Goal: Task Accomplishment & Management: Use online tool/utility

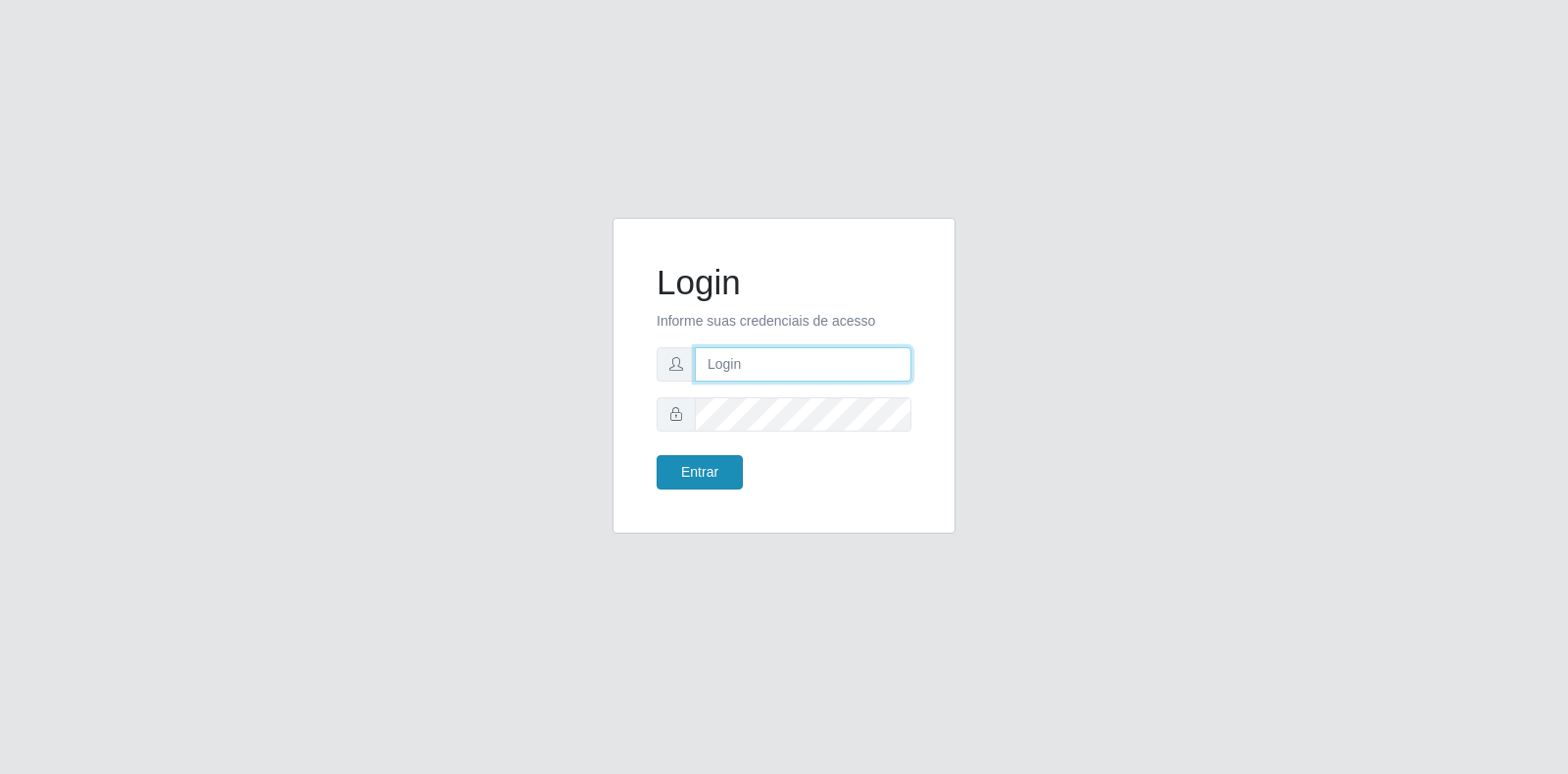
type input "[EMAIL_ADDRESS][DOMAIN_NAME]"
click at [679, 463] on button "Entrar" at bounding box center [699, 472] width 86 height 35
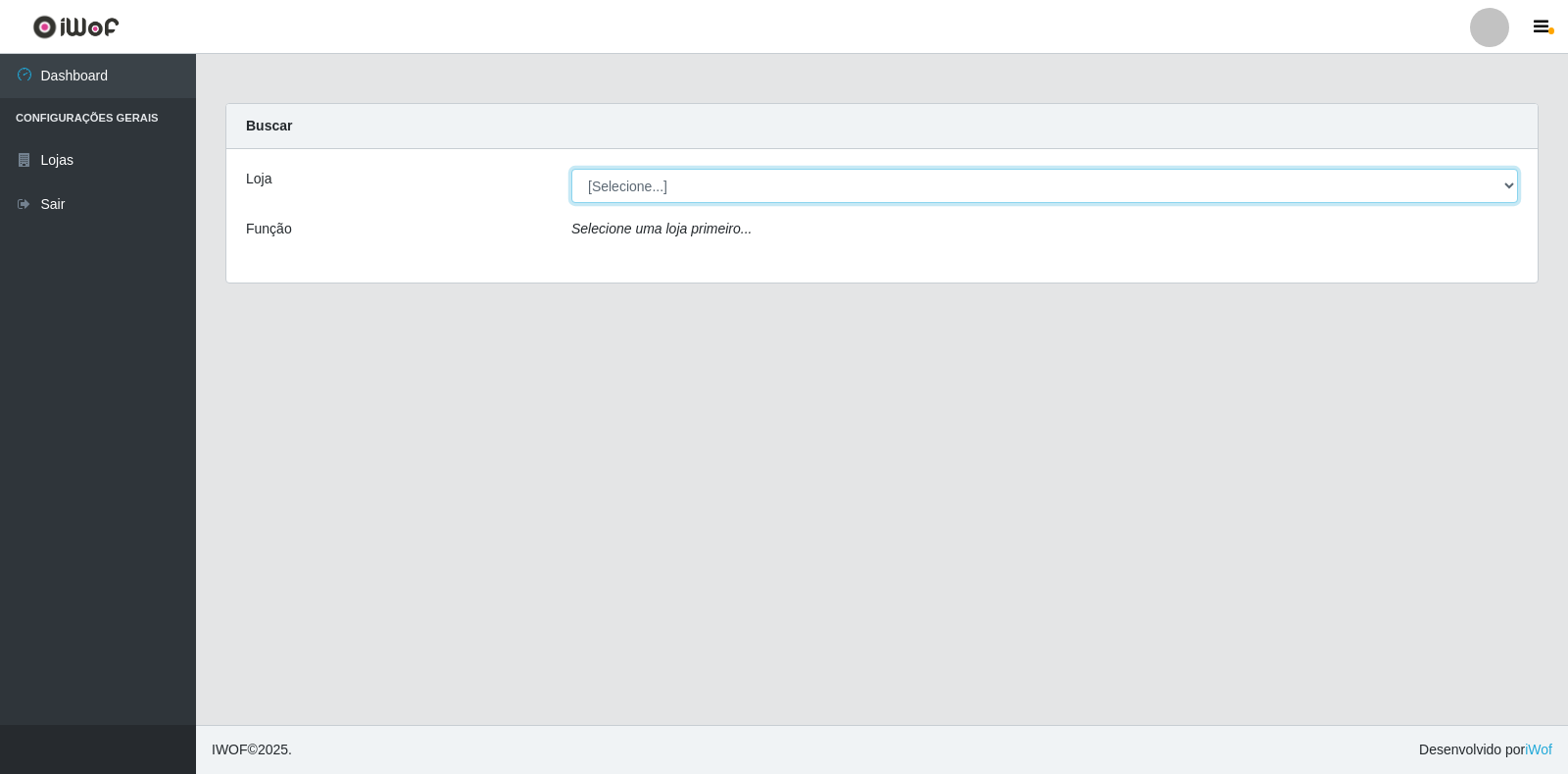
click at [1501, 183] on select "[Selecione...] Atacado Vem - Loja 30 Laranjeiras Velha" at bounding box center [1044, 186] width 947 height 35
select select "495"
click at [571, 169] on select "[Selecione...] Atacado Vem - Loja 30 Laranjeiras Velha" at bounding box center [1044, 186] width 947 height 35
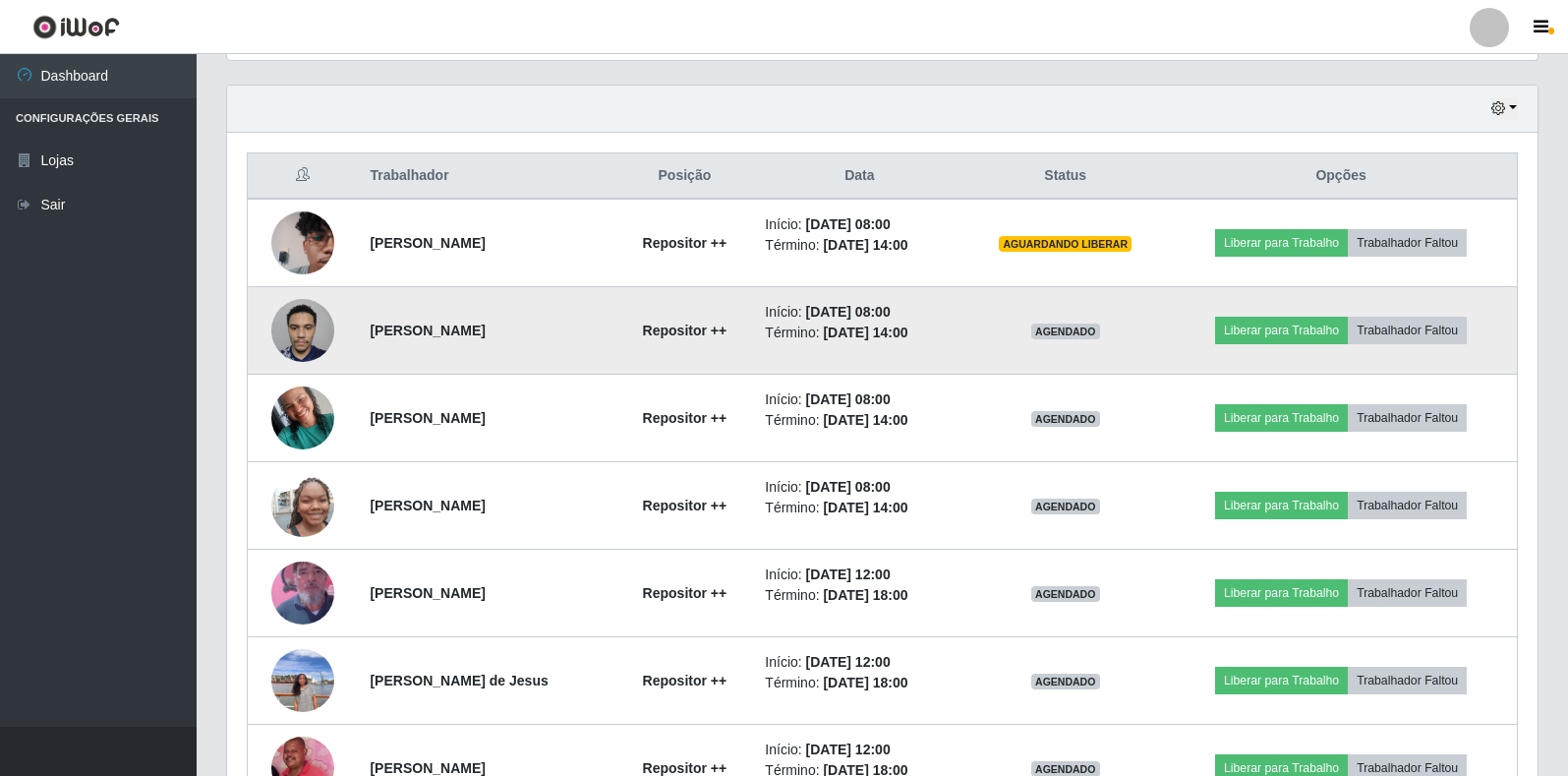
scroll to position [688, 0]
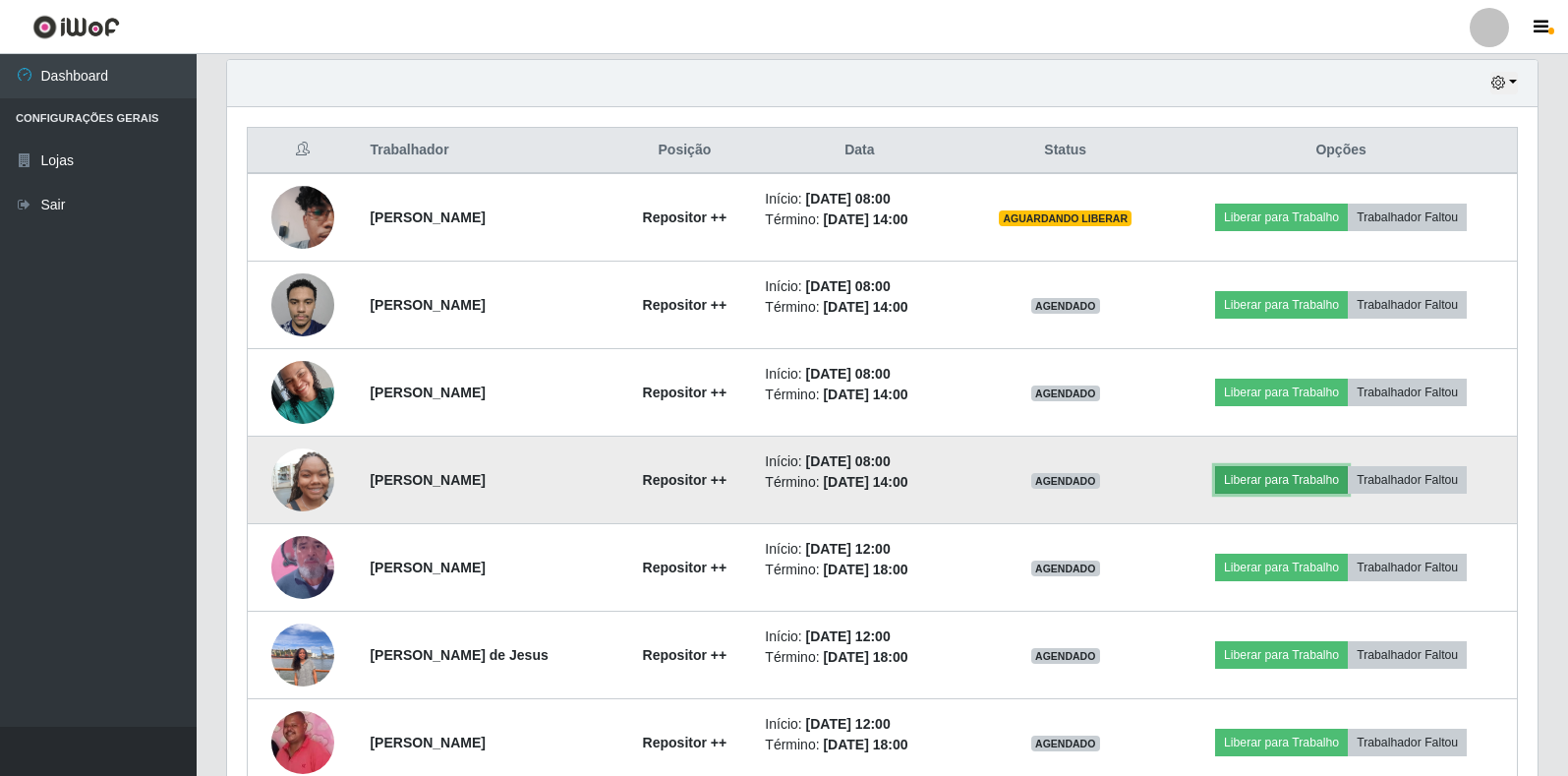
click at [1305, 476] on button "Liberar para Trabalho" at bounding box center [1281, 480] width 132 height 28
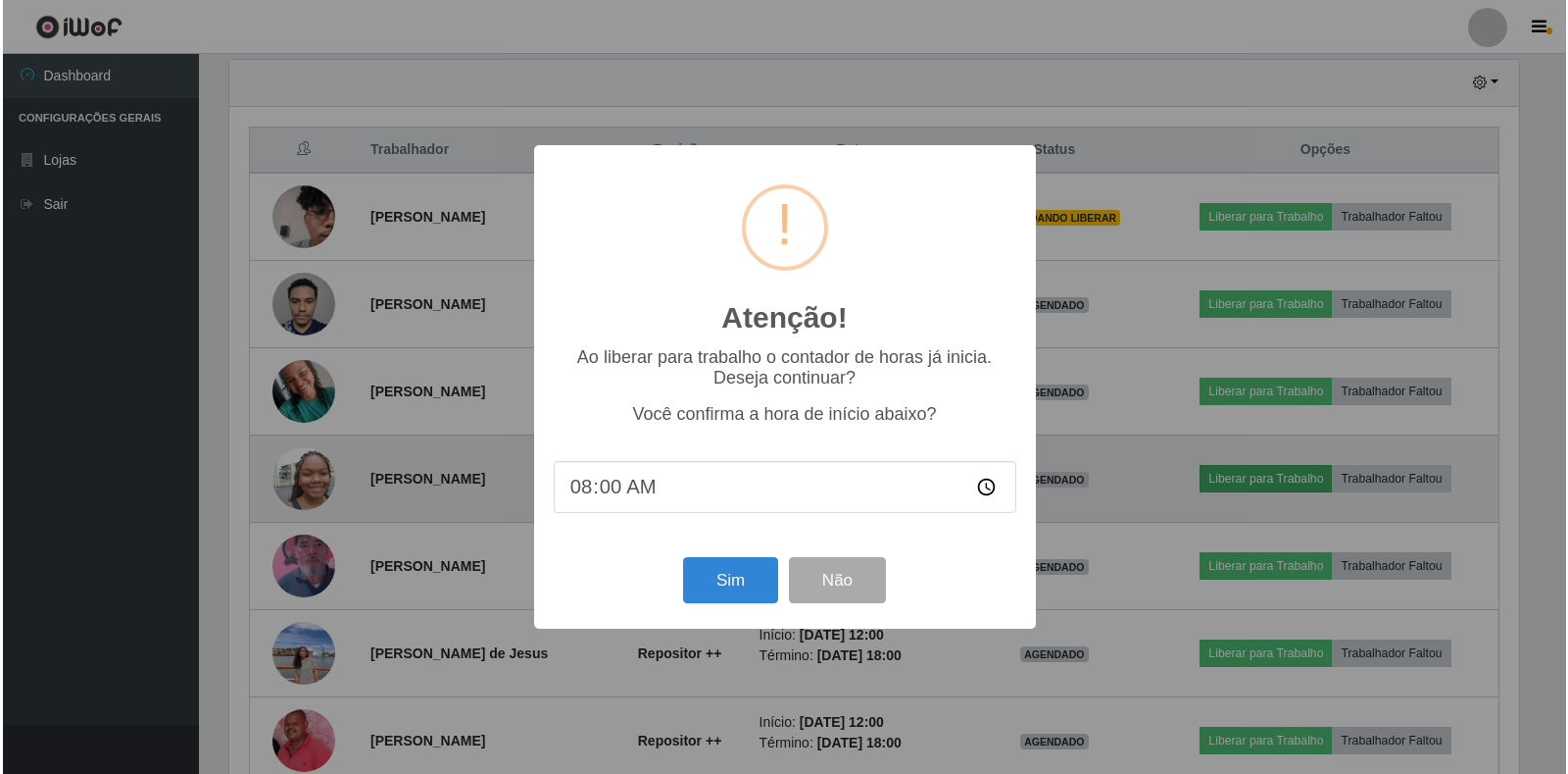
scroll to position [407, 1295]
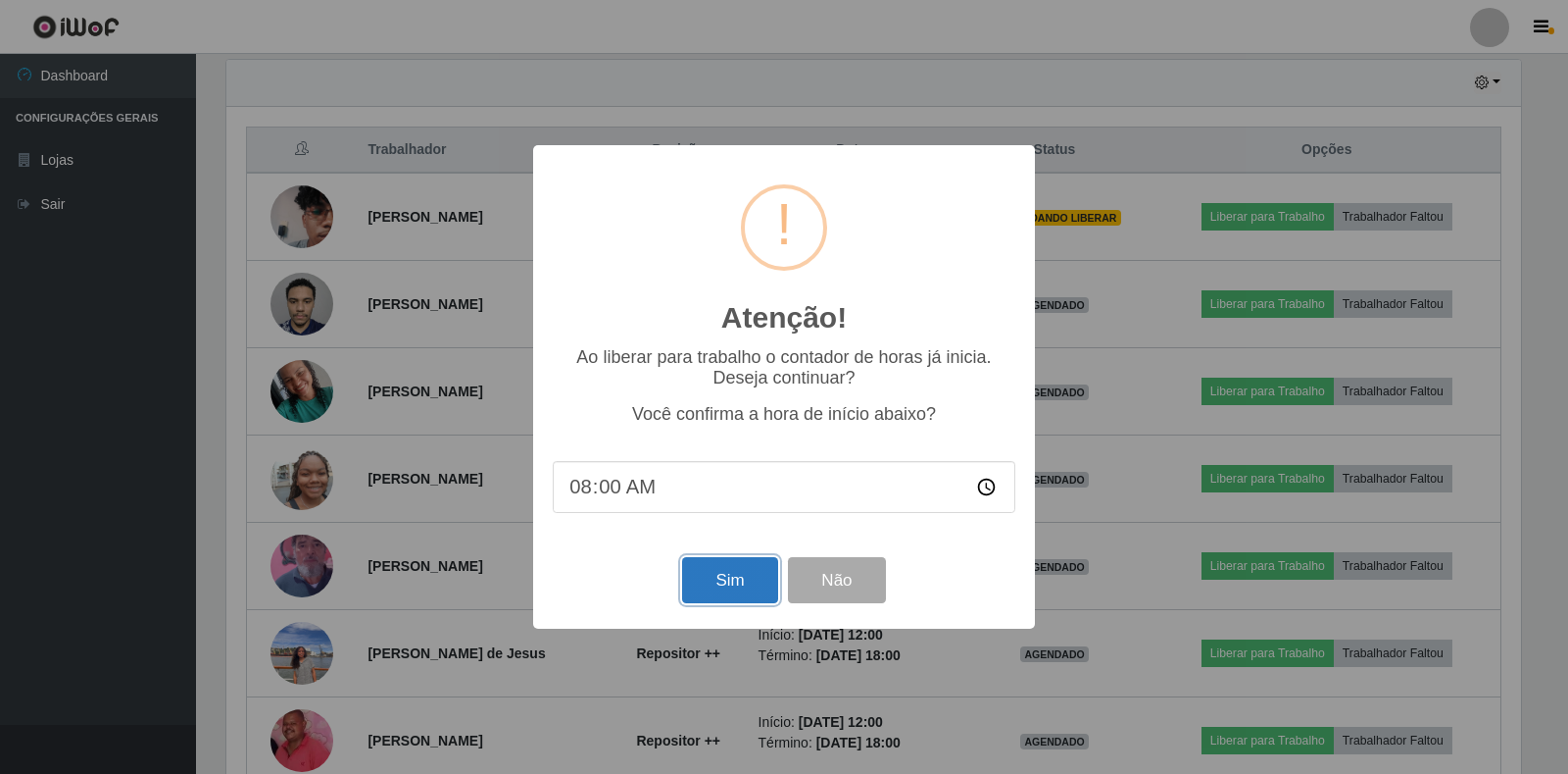
click at [736, 589] on button "Sim" at bounding box center [730, 580] width 95 height 46
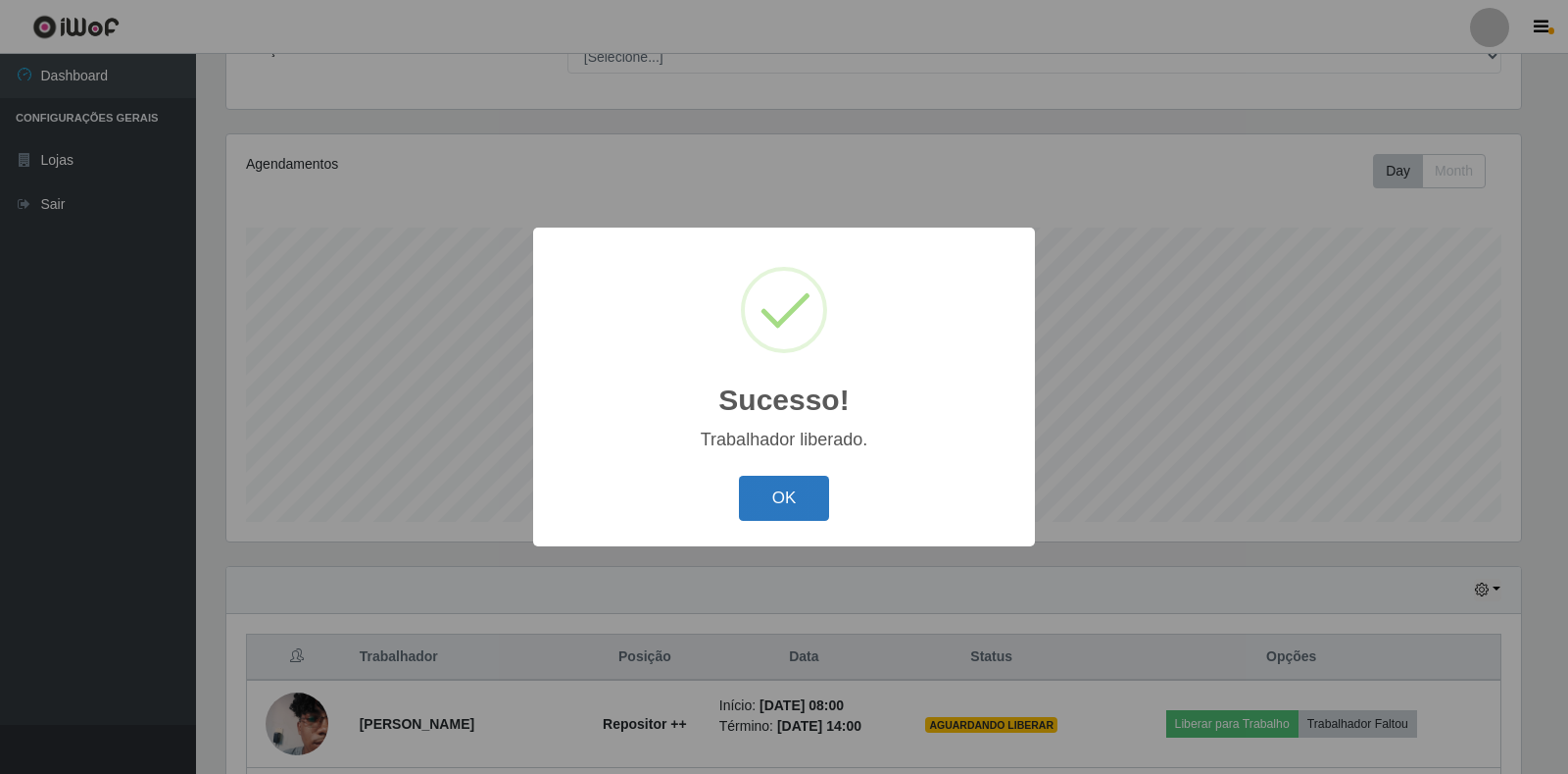
click at [798, 487] on button "OK" at bounding box center [784, 498] width 91 height 46
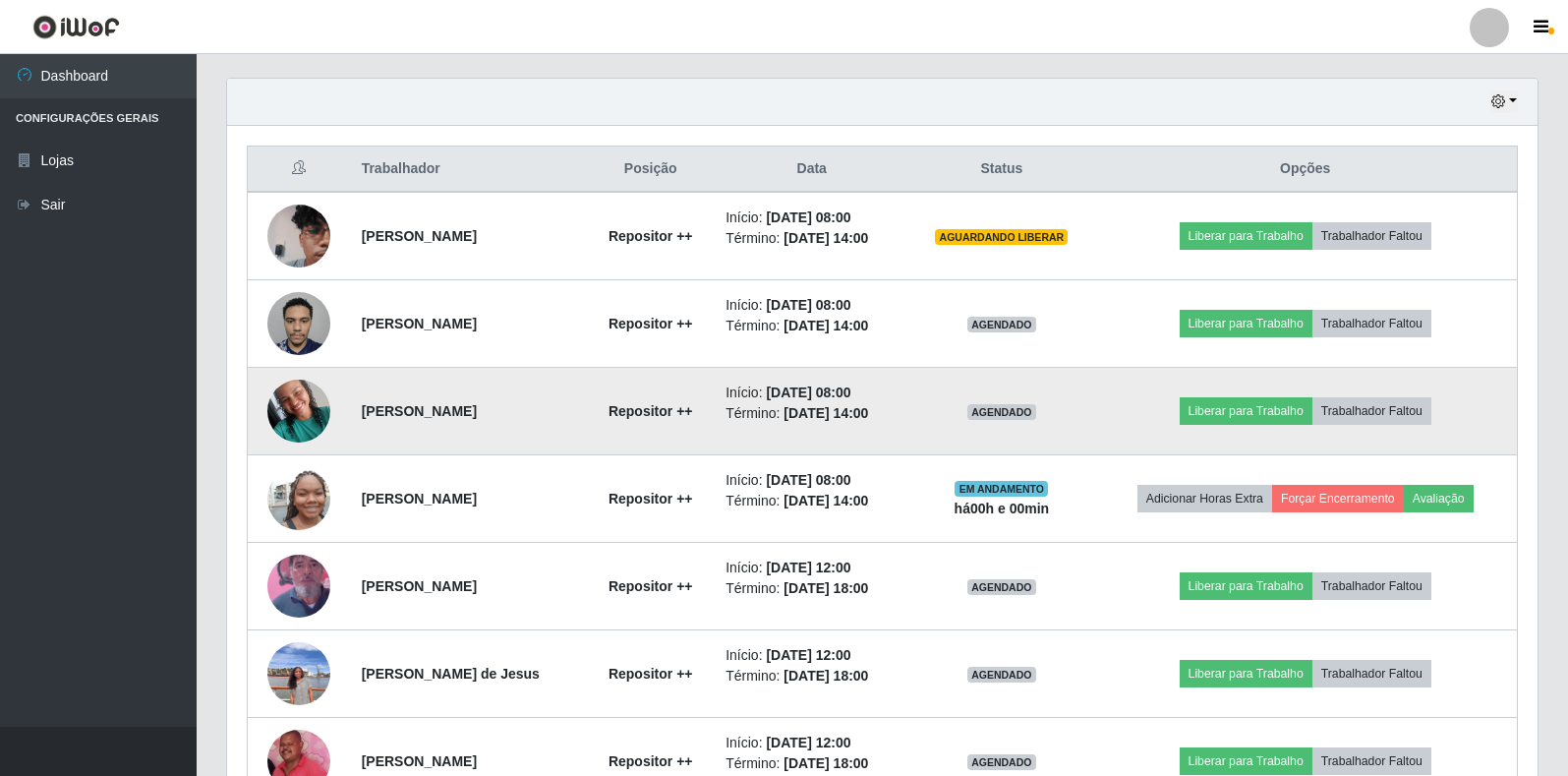
scroll to position [672, 0]
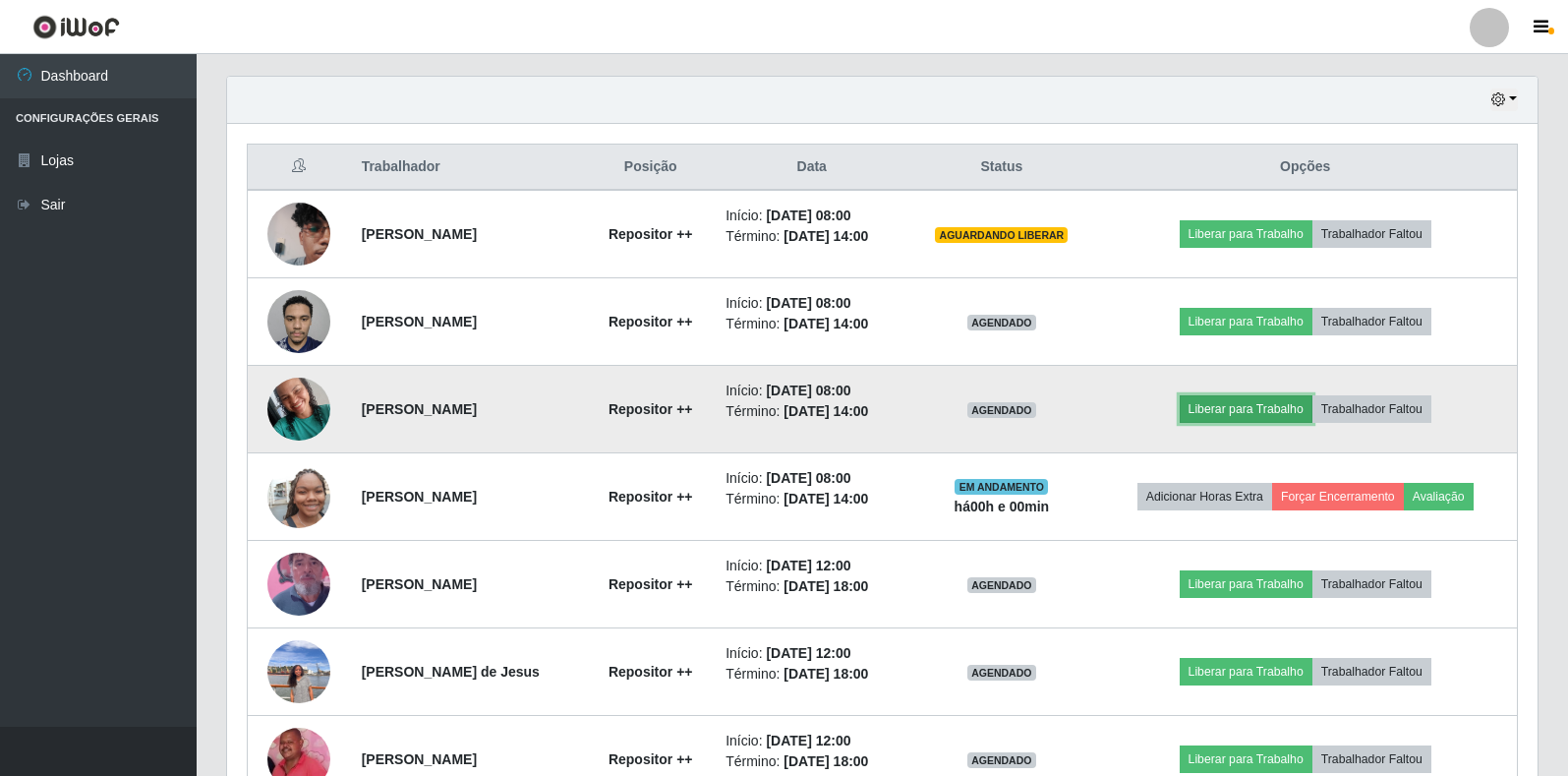
click at [1243, 399] on button "Liberar para Trabalho" at bounding box center [1246, 409] width 132 height 28
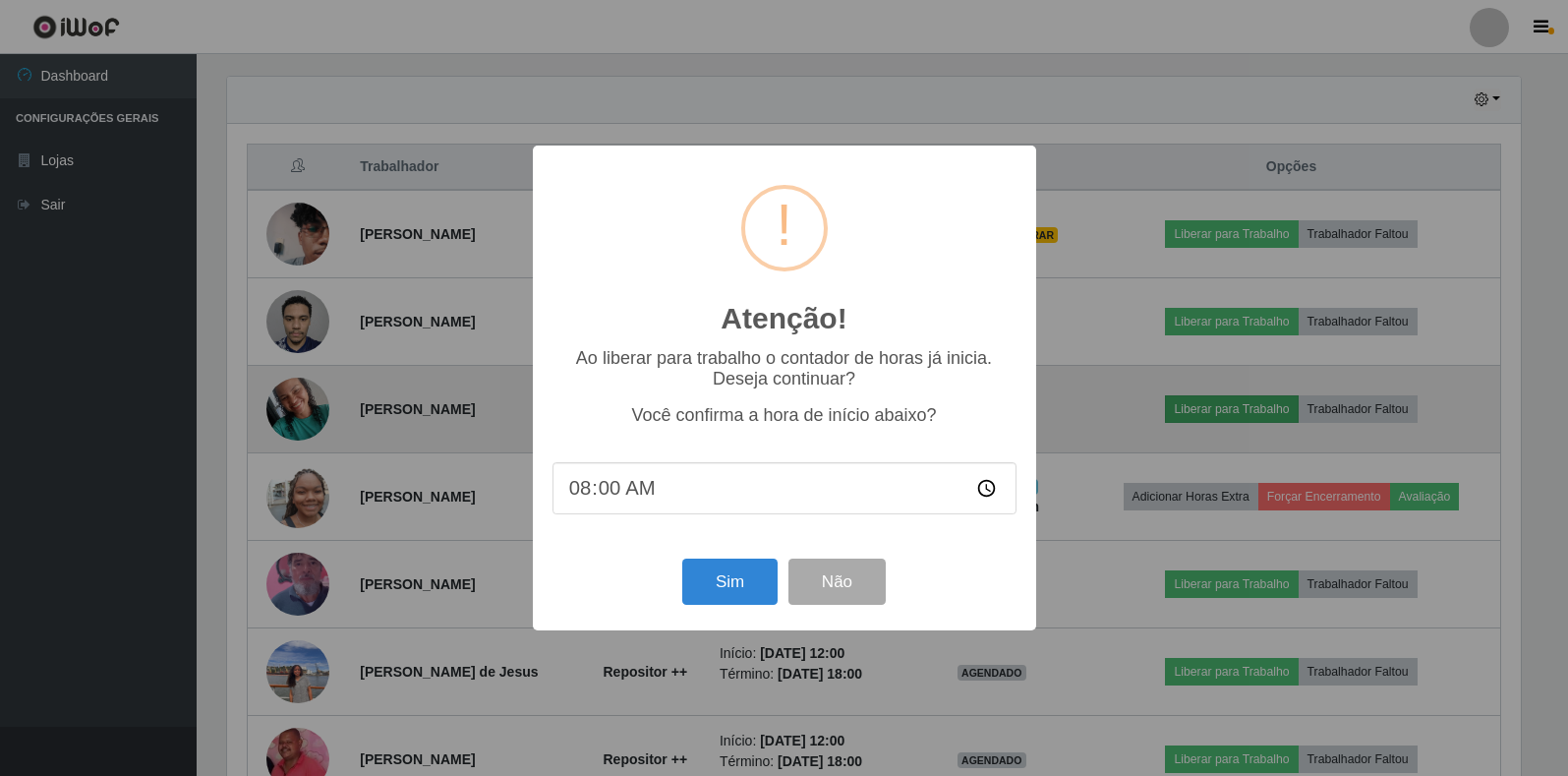
scroll to position [408, 1299]
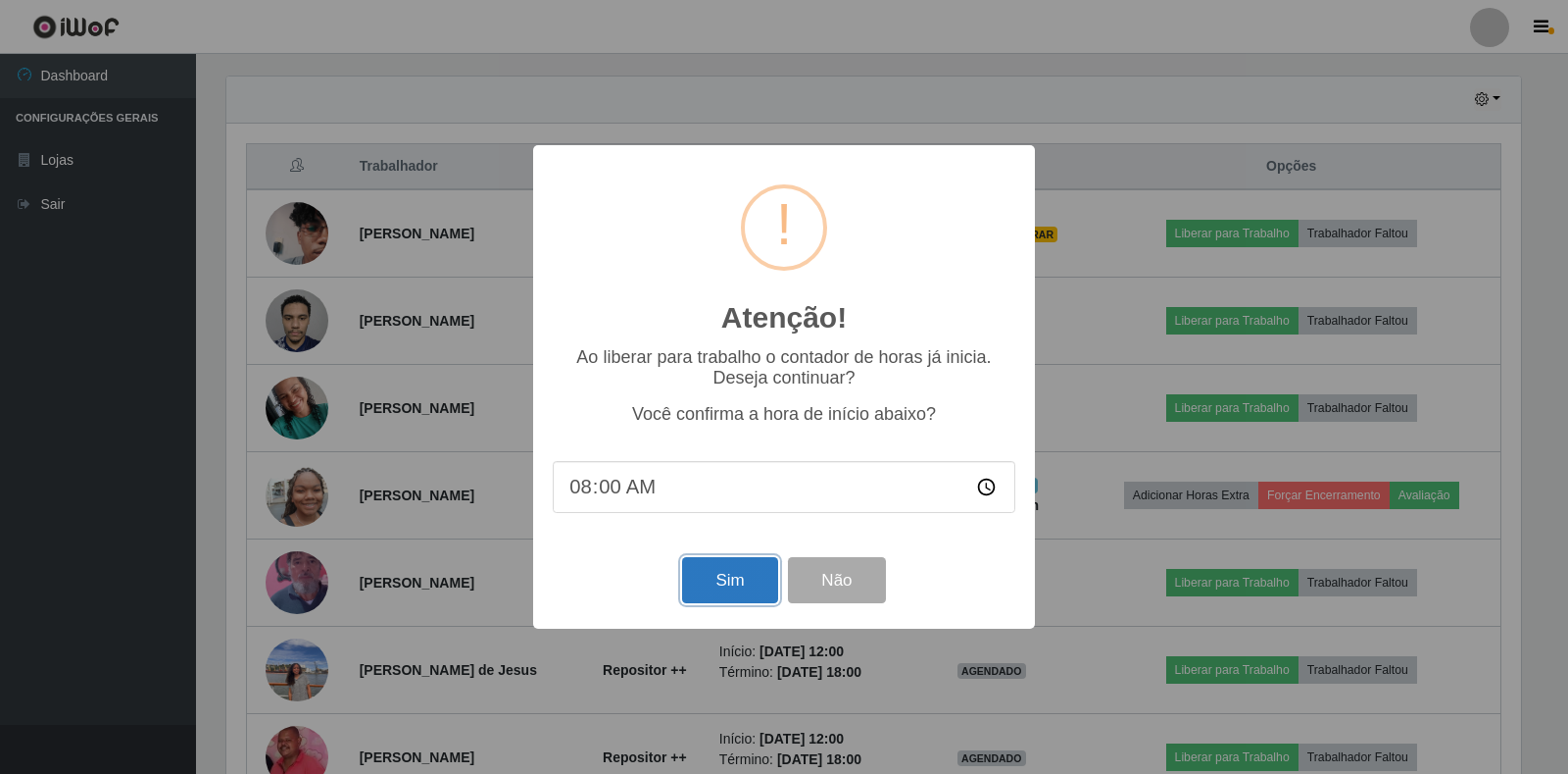
click at [705, 590] on button "Sim" at bounding box center [730, 580] width 95 height 46
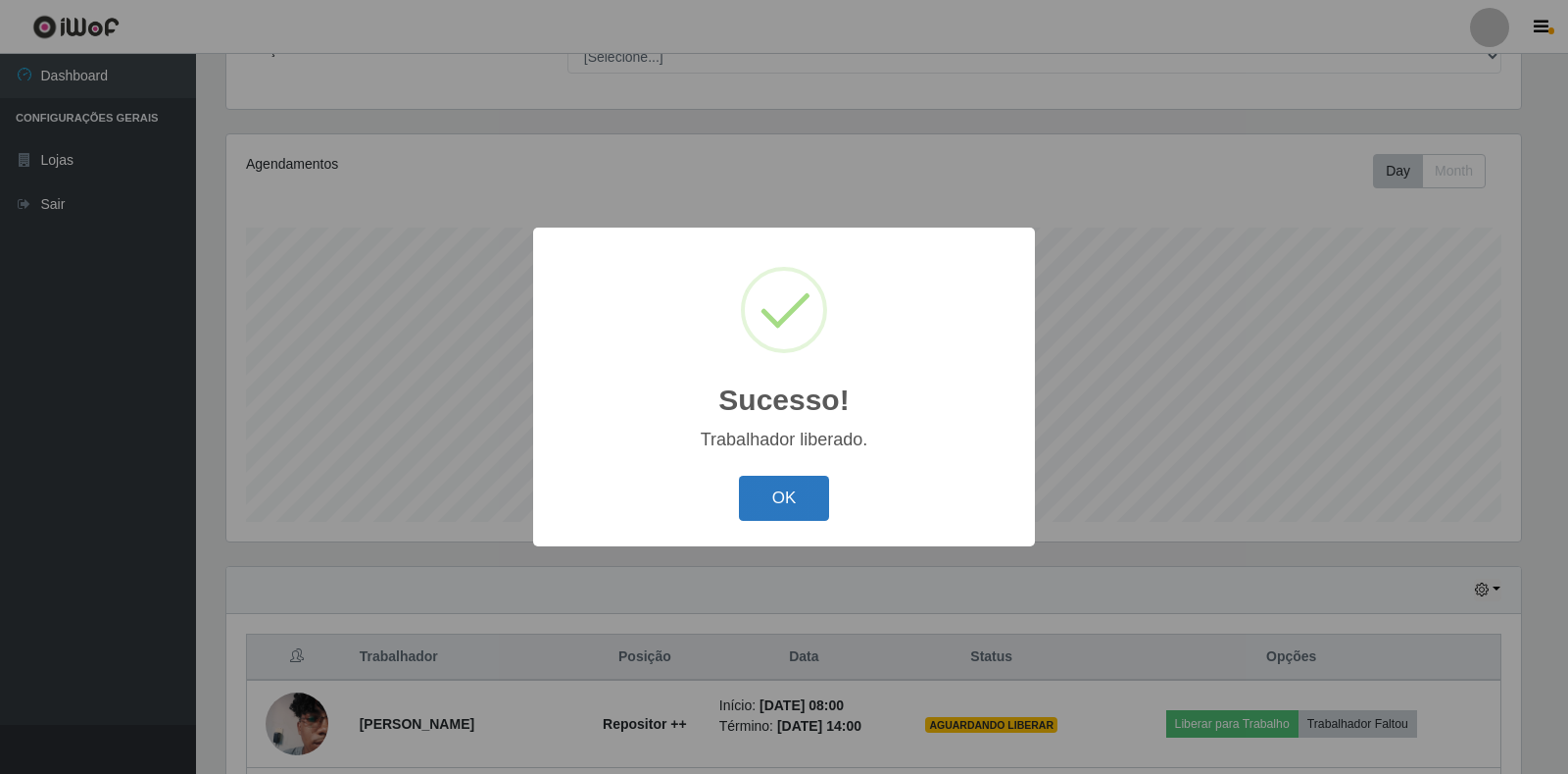
click at [774, 481] on button "OK" at bounding box center [784, 498] width 91 height 46
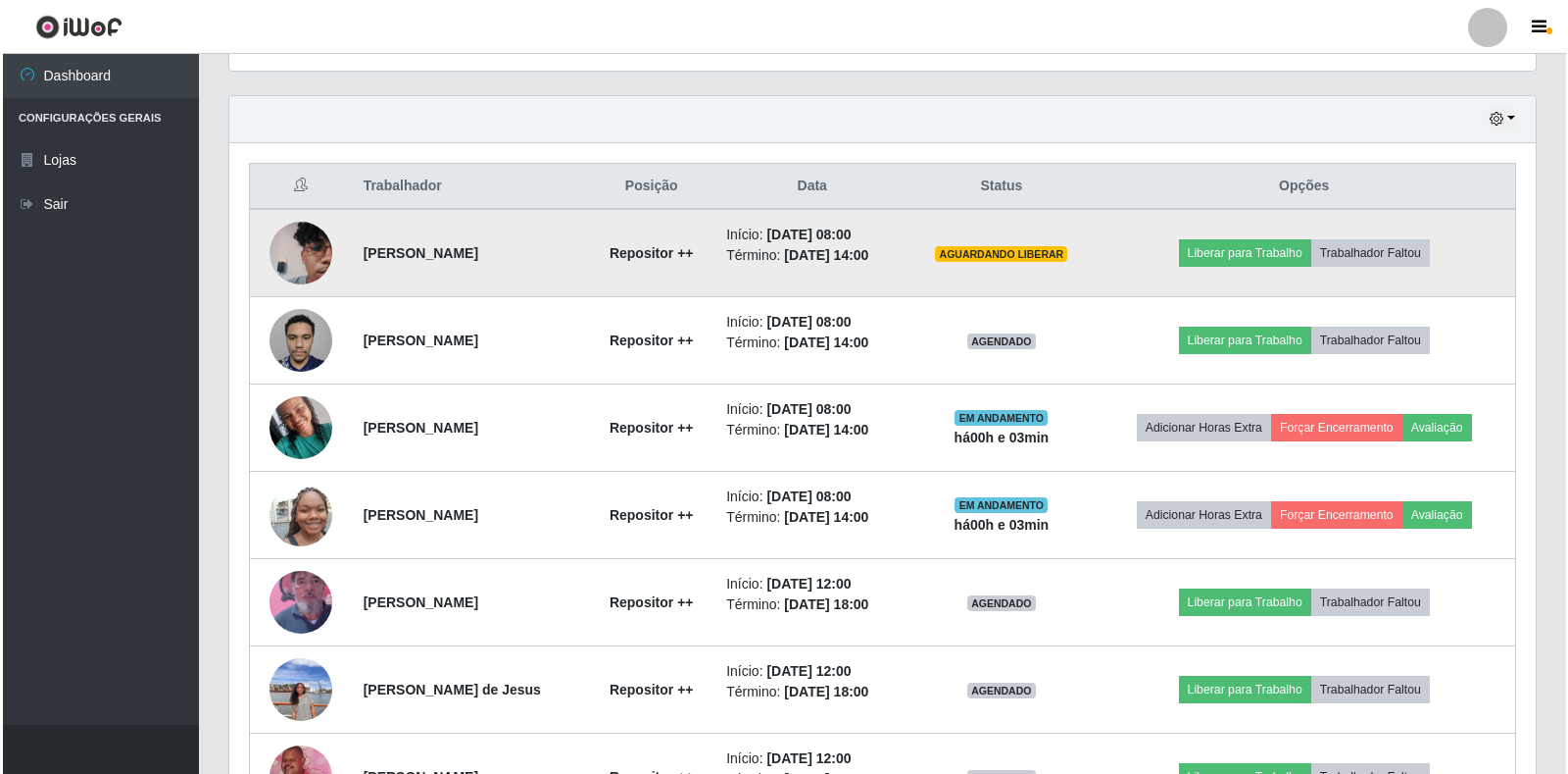
scroll to position [670, 0]
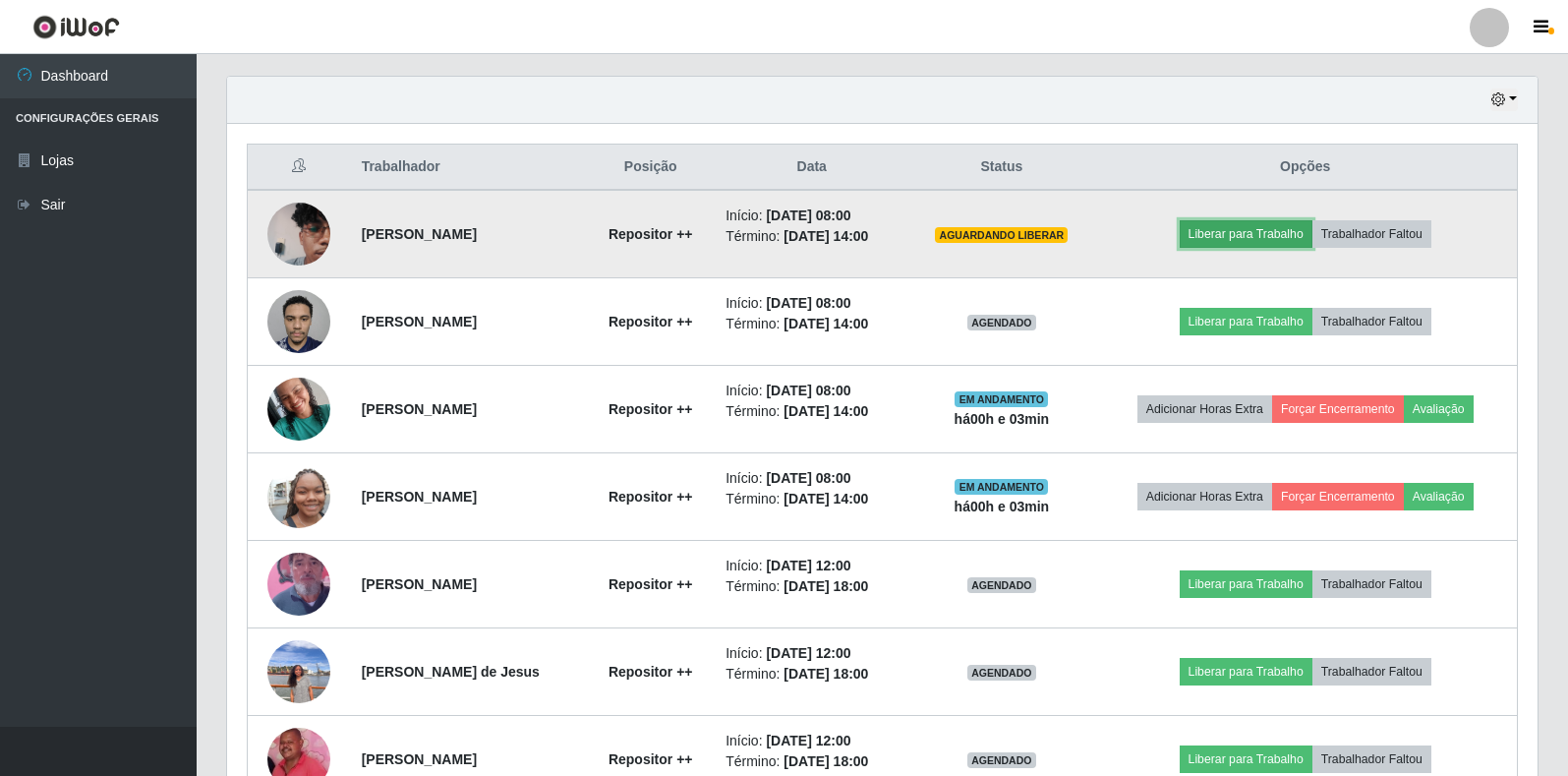
click at [1287, 226] on button "Liberar para Trabalho" at bounding box center [1246, 234] width 132 height 28
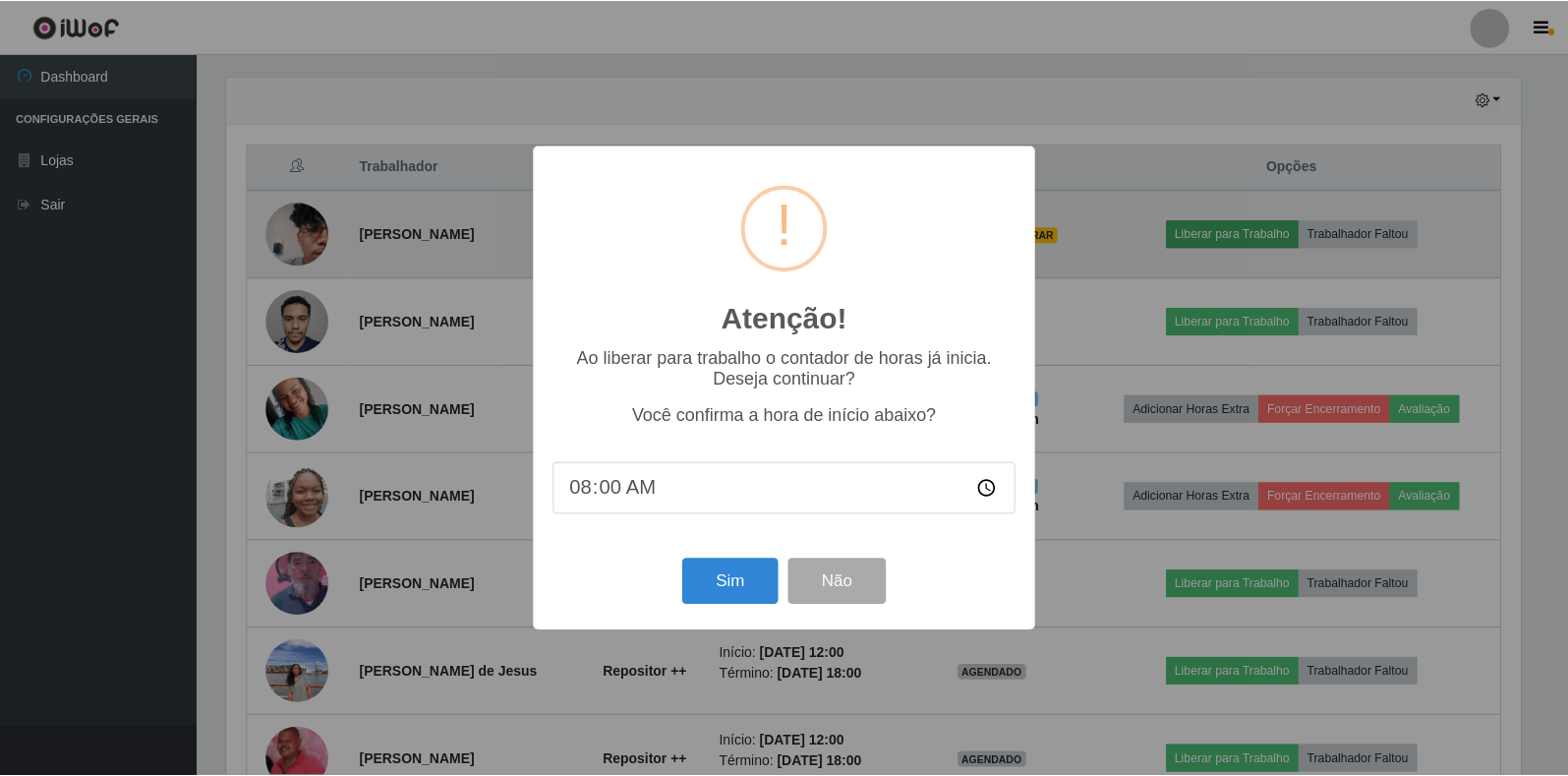
scroll to position [408, 1299]
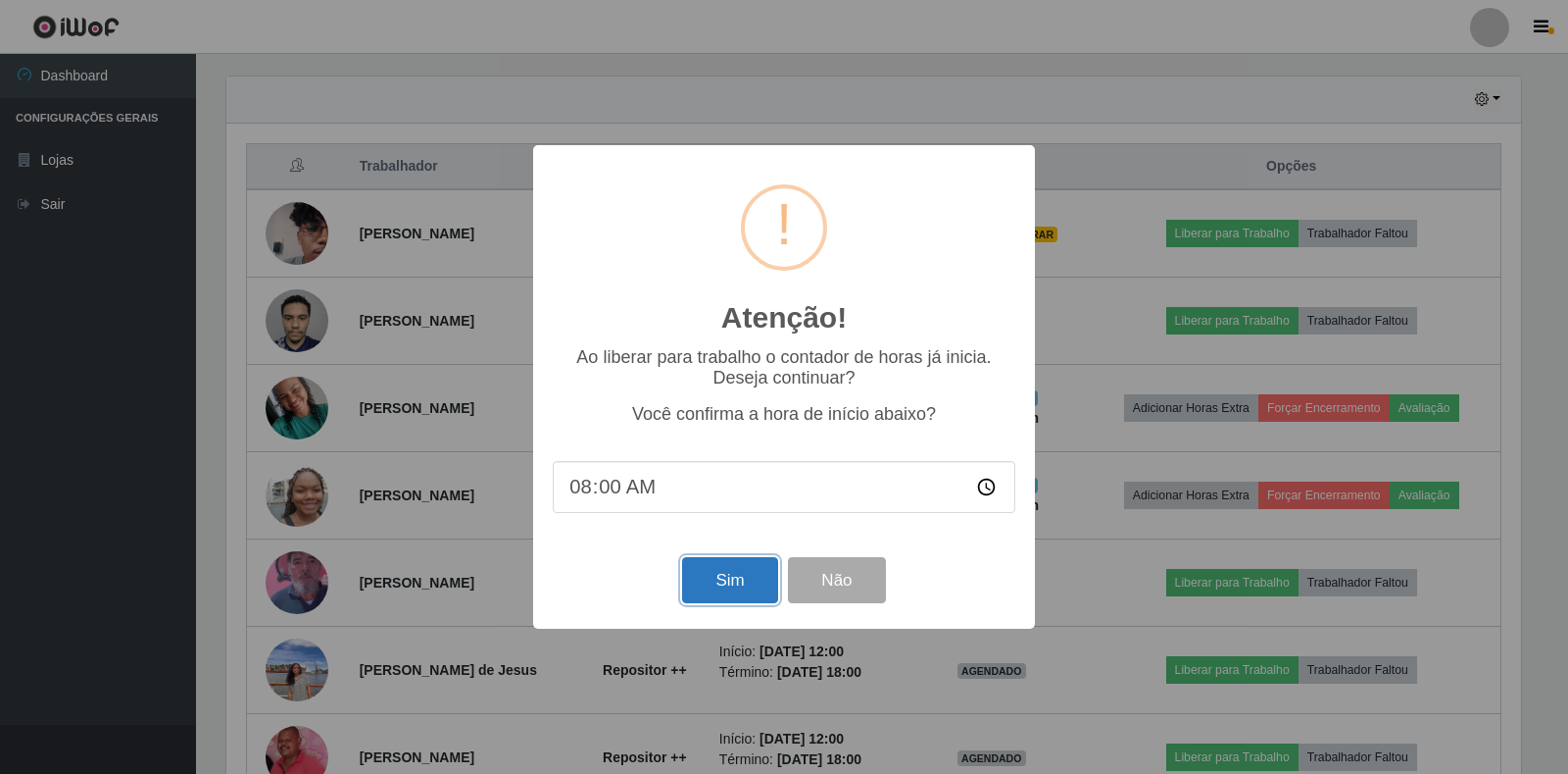
click at [726, 581] on button "Sim" at bounding box center [730, 580] width 95 height 46
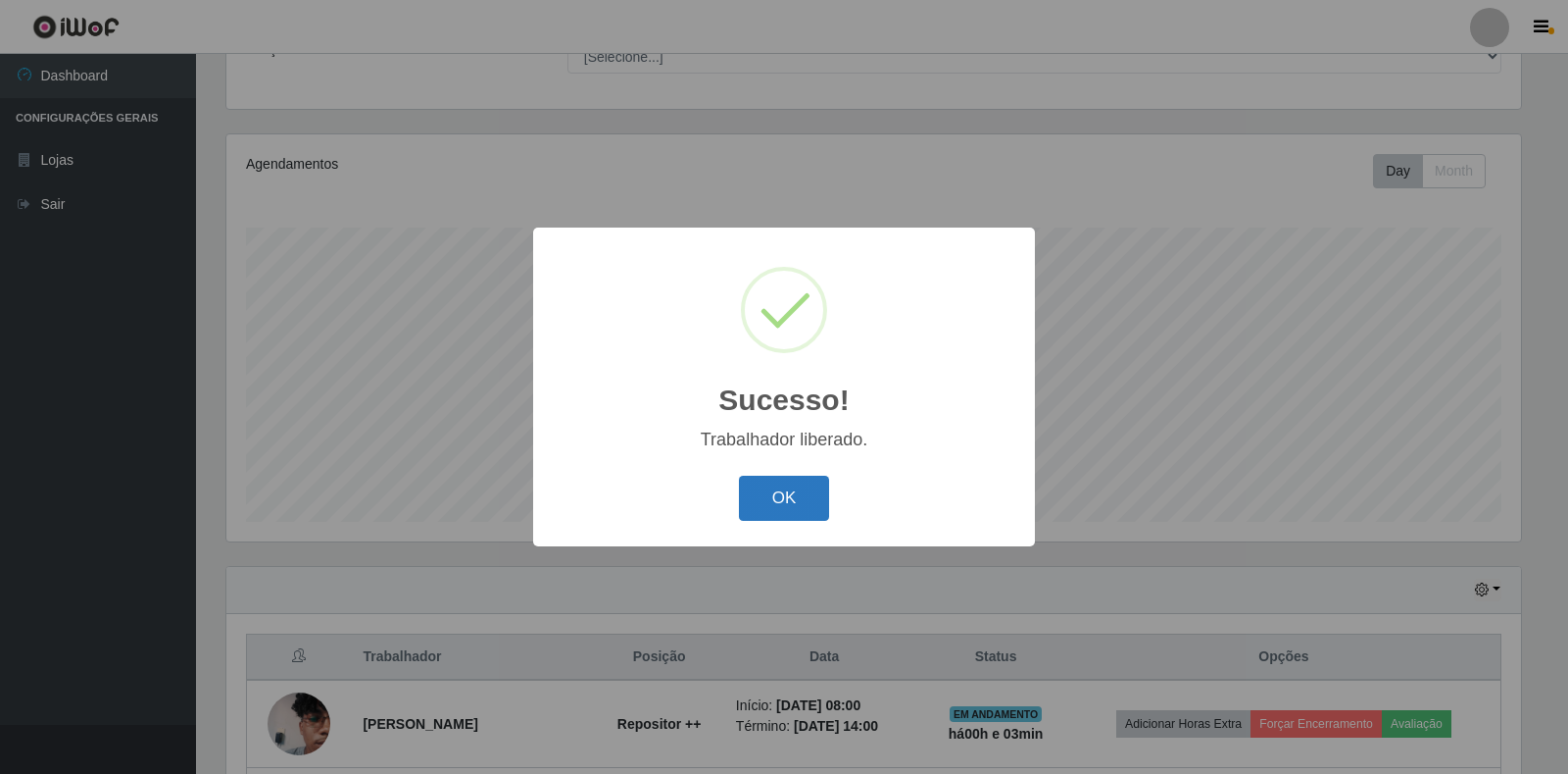
click at [792, 508] on button "OK" at bounding box center [784, 498] width 91 height 46
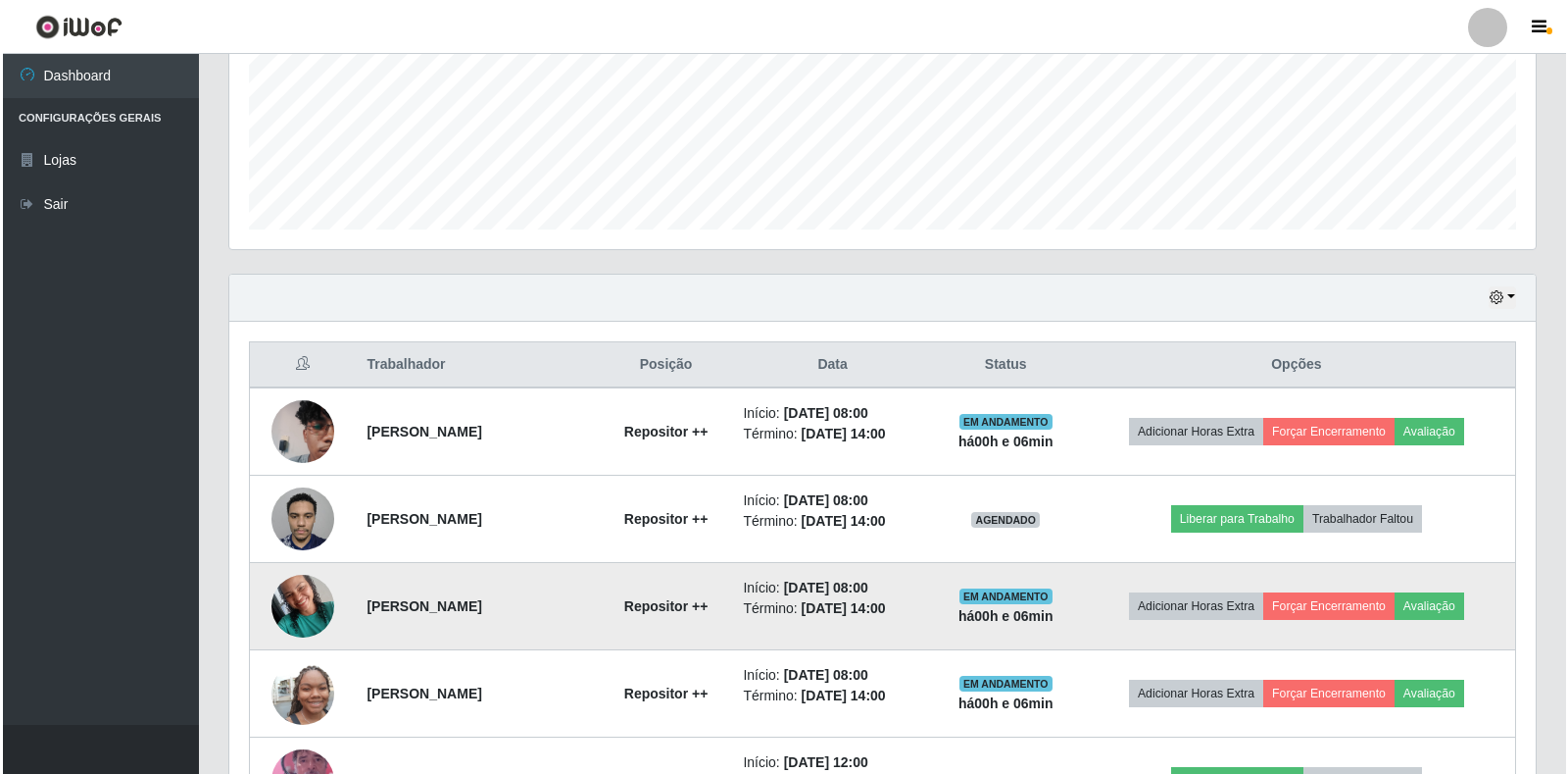
scroll to position [473, 0]
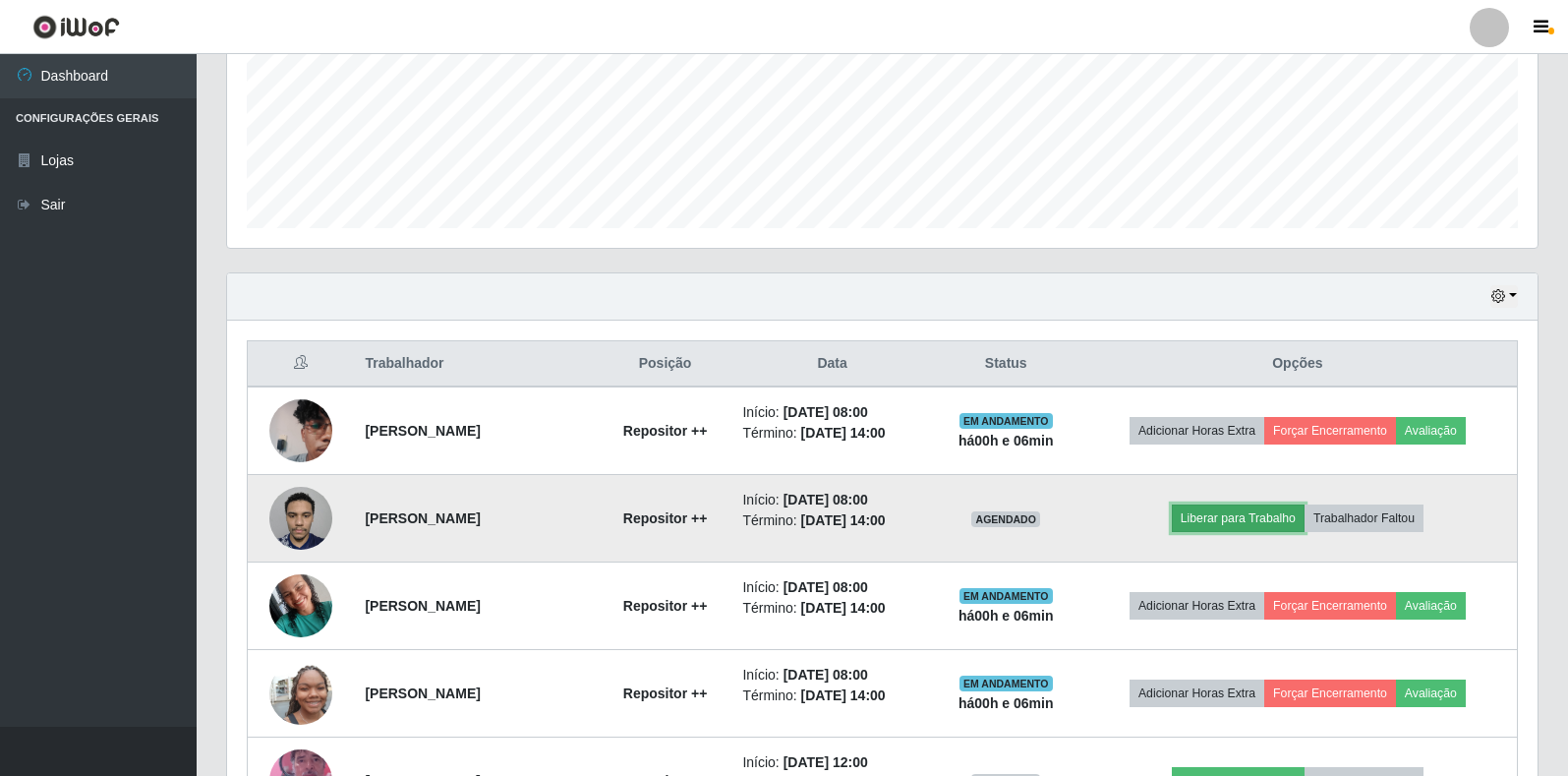
click at [1232, 515] on button "Liberar para Trabalho" at bounding box center [1238, 518] width 132 height 28
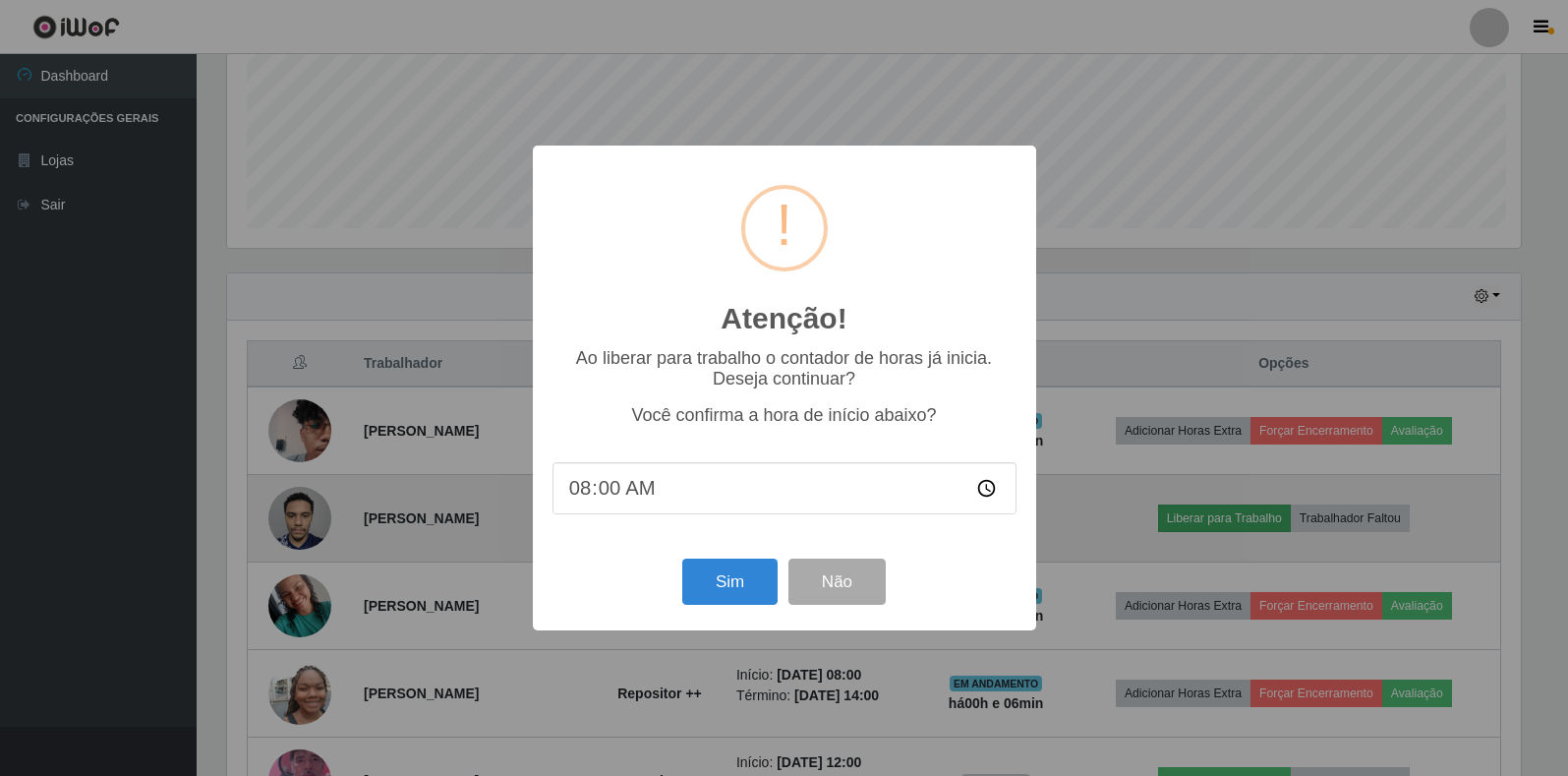
scroll to position [408, 1299]
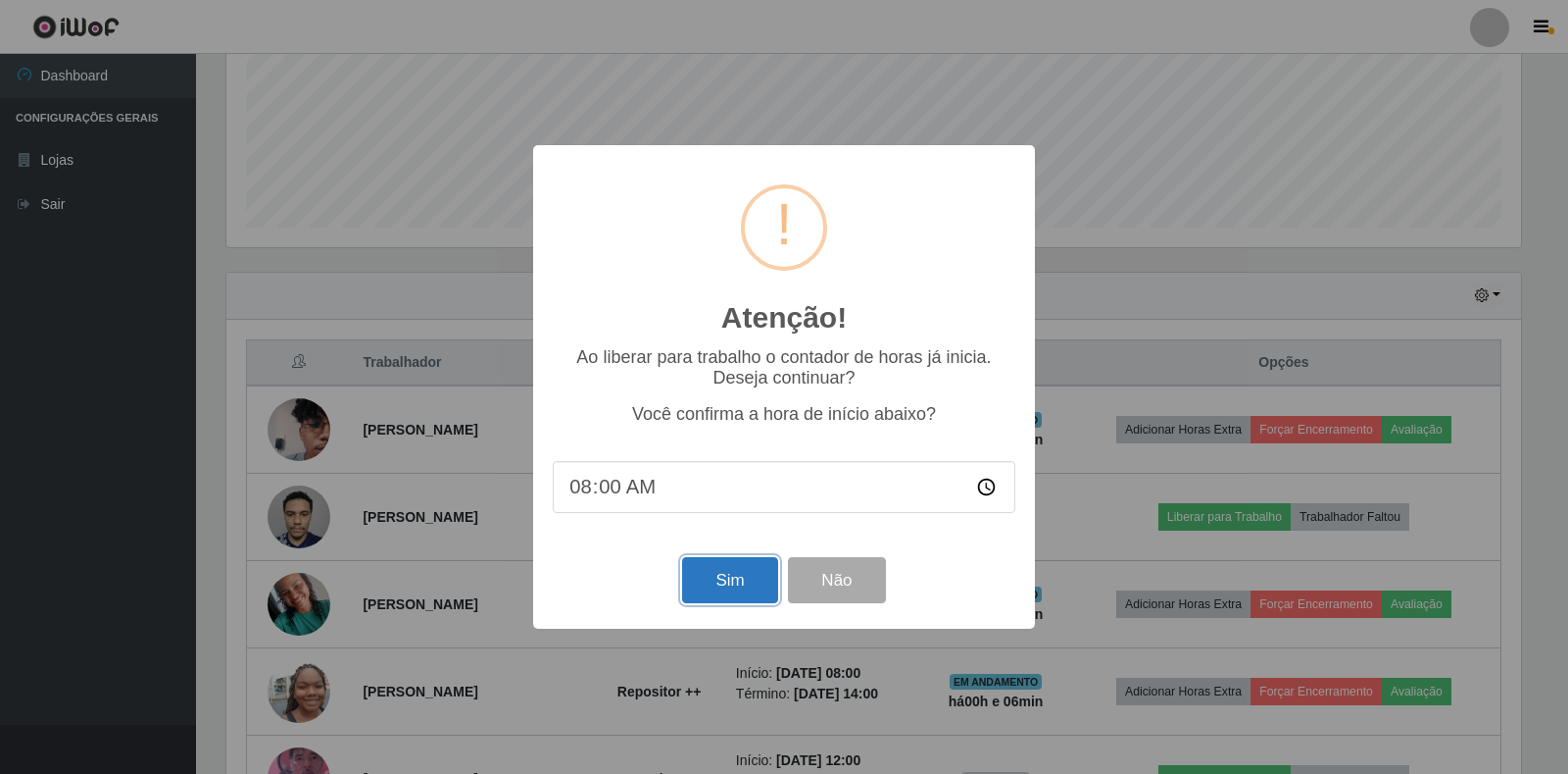
click at [725, 588] on button "Sim" at bounding box center [730, 580] width 95 height 46
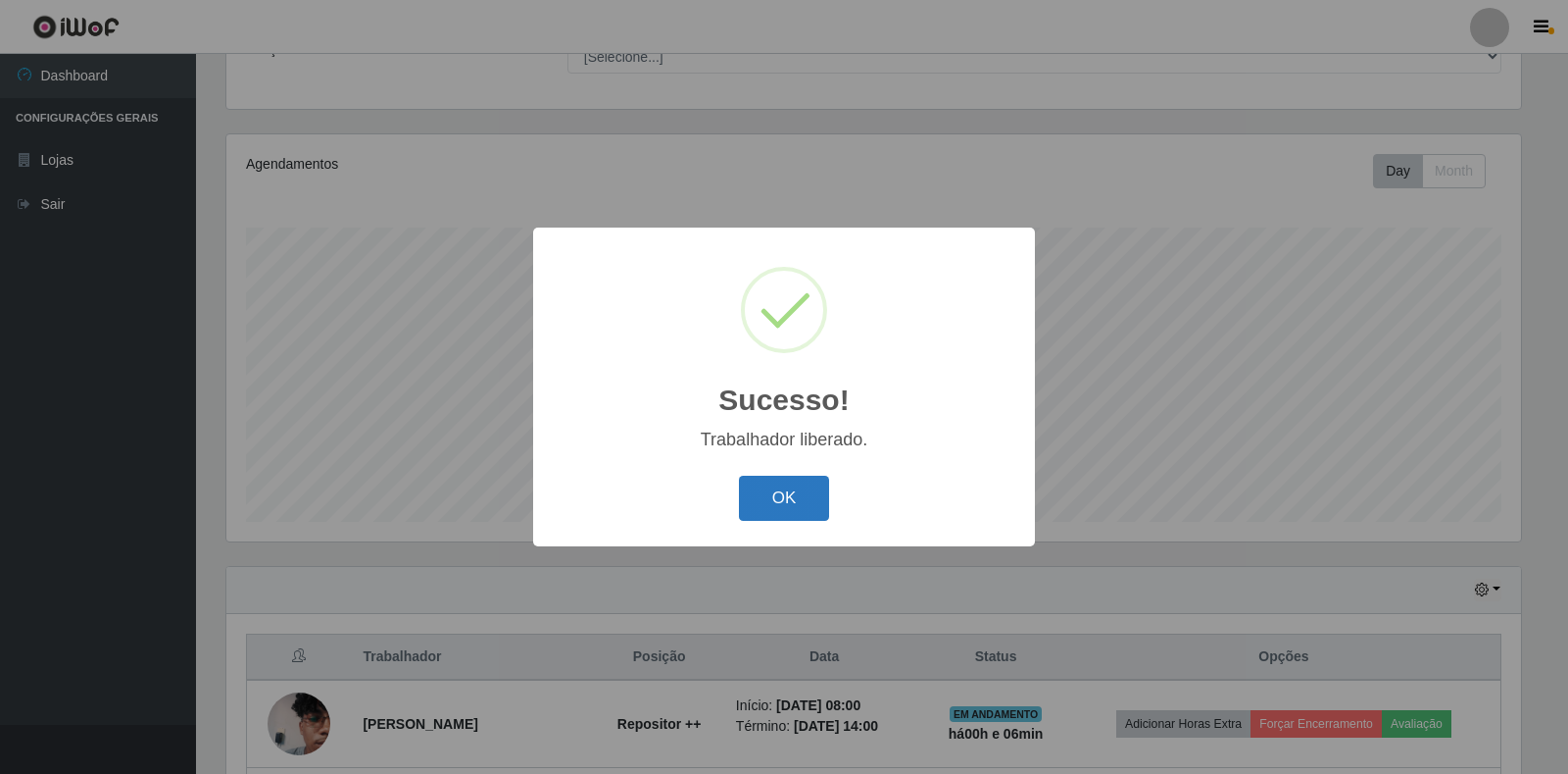
click at [783, 496] on button "OK" at bounding box center [784, 498] width 91 height 46
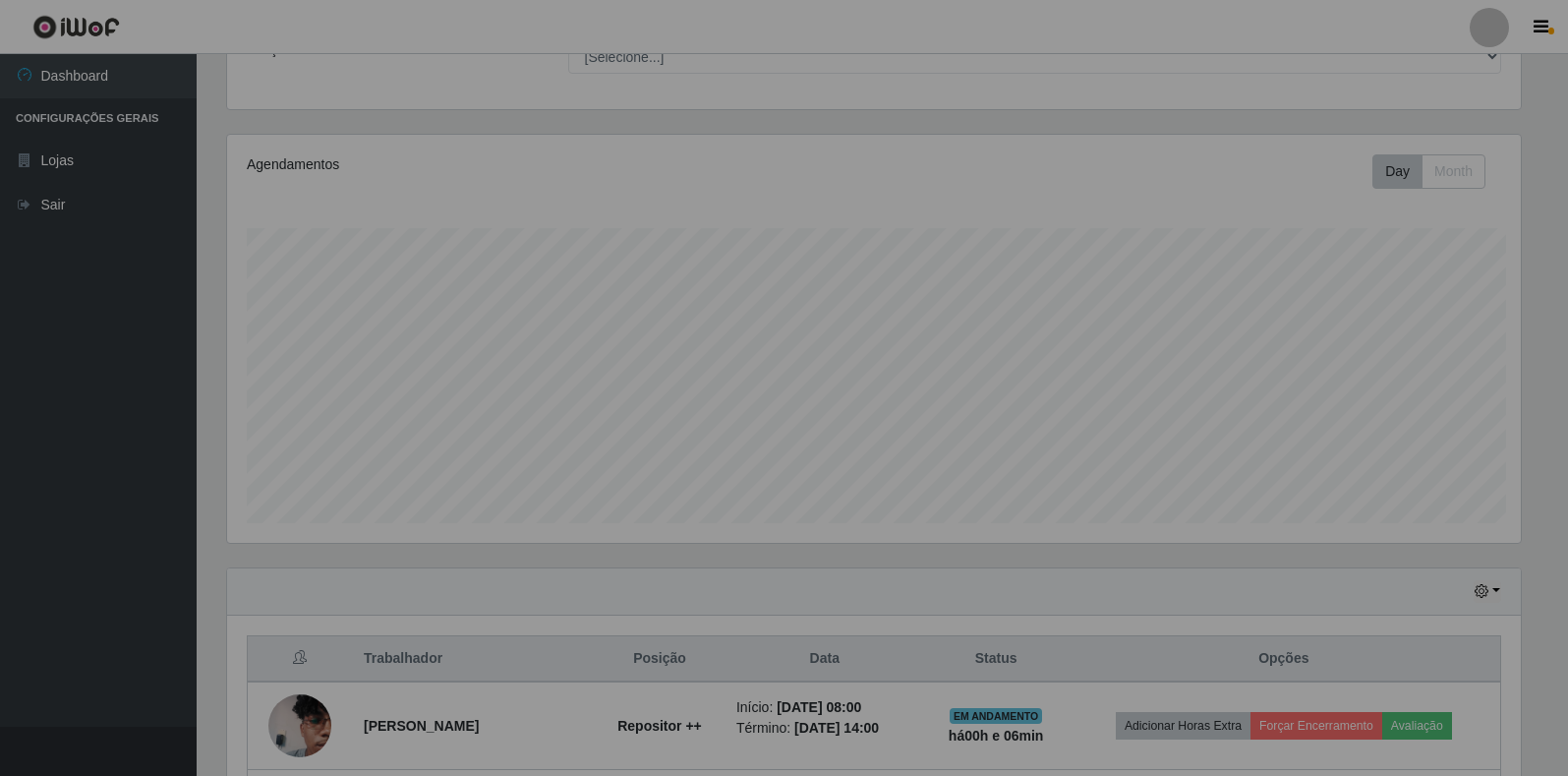
scroll to position [408, 1311]
